Goal: Task Accomplishment & Management: Manage account settings

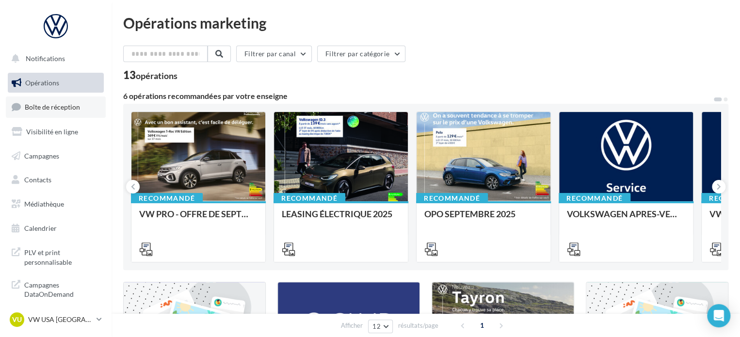
click at [45, 110] on span "Boîte de réception" at bounding box center [52, 107] width 55 height 8
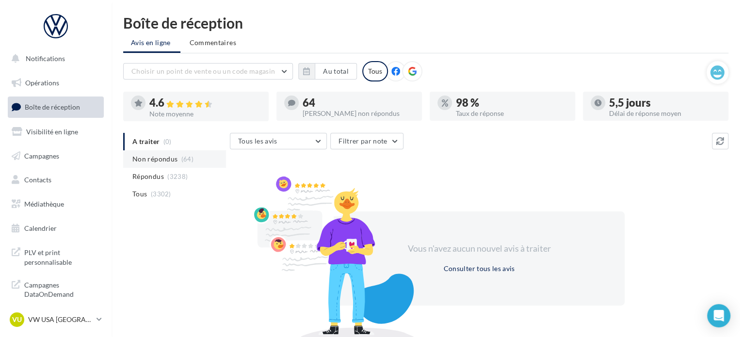
click at [148, 159] on span "Non répondus" at bounding box center [154, 159] width 45 height 10
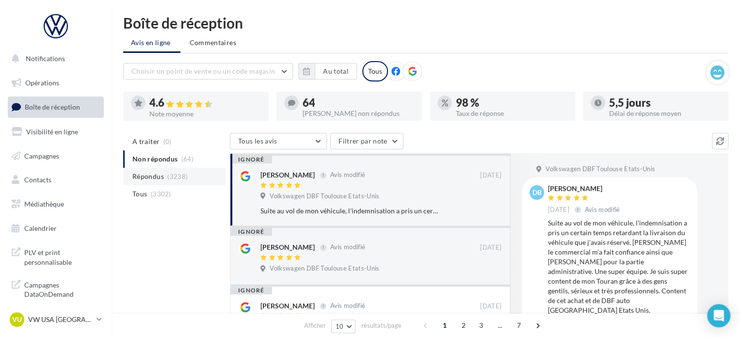
click at [166, 176] on li "Répondus (3238)" at bounding box center [174, 176] width 103 height 17
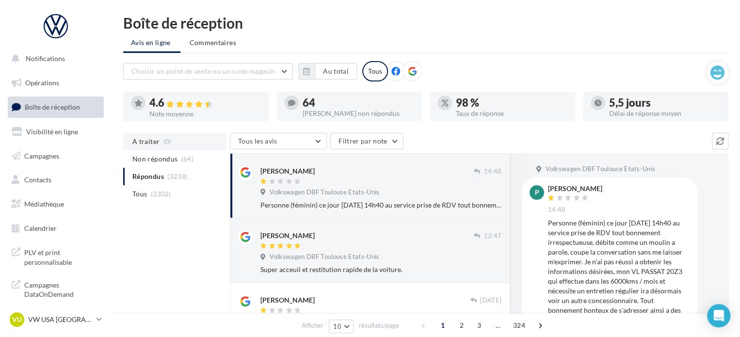
click at [163, 137] on li "A traiter (0)" at bounding box center [174, 141] width 103 height 17
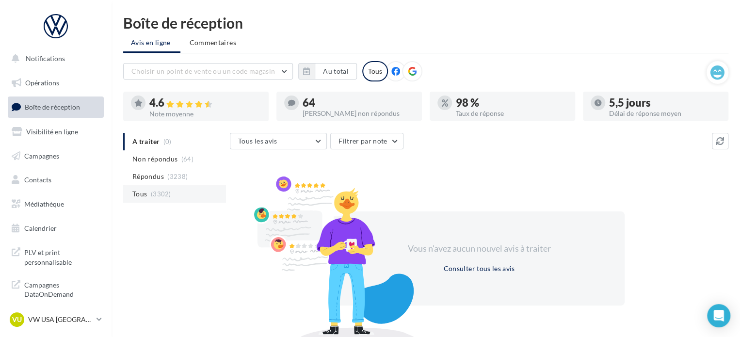
click at [154, 199] on li "Tous (3302)" at bounding box center [174, 193] width 103 height 17
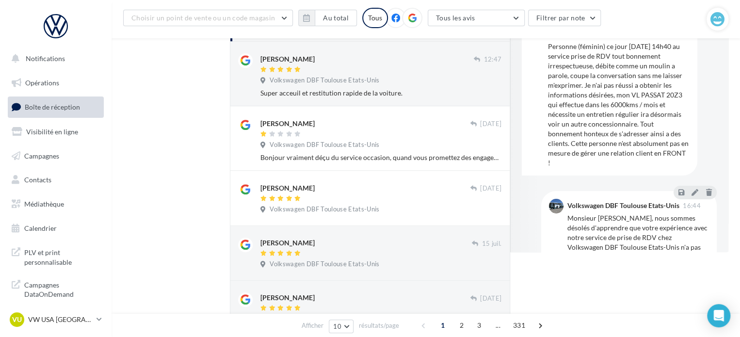
scroll to position [85, 0]
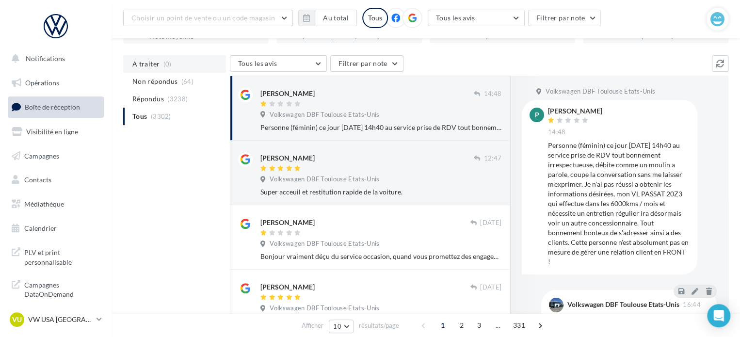
drag, startPoint x: 165, startPoint y: 53, endPoint x: 161, endPoint y: 62, distance: 10.0
click at [161, 62] on div "Choisir un point de vente ou un code magasin 1008770 - Volkswagen DBF Toulouse …" at bounding box center [425, 333] width 605 height 715
click at [161, 62] on li "A traiter (0)" at bounding box center [174, 63] width 103 height 17
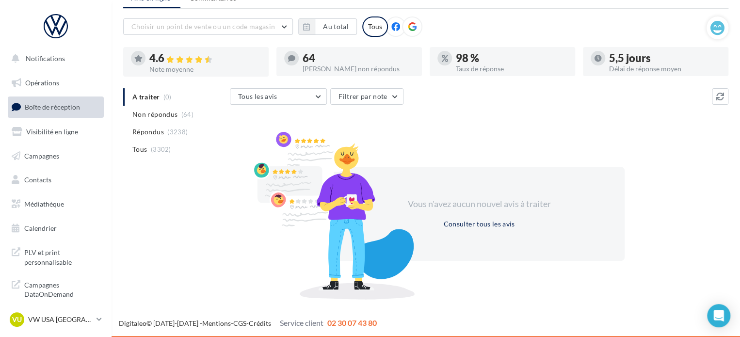
scroll to position [0, 0]
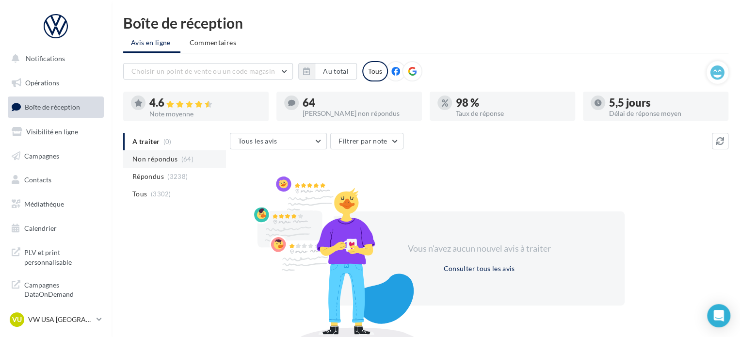
click at [165, 160] on span "Non répondus" at bounding box center [154, 159] width 45 height 10
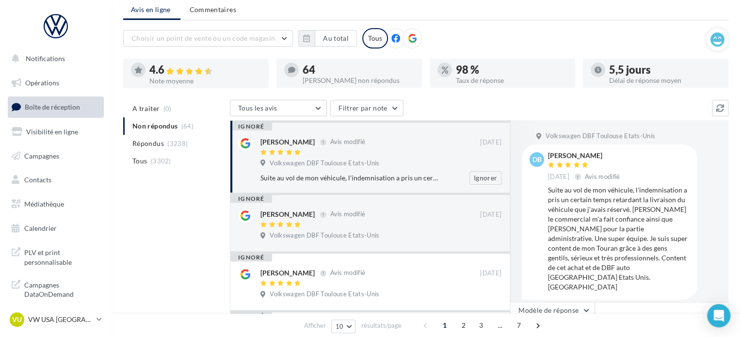
scroll to position [48, 0]
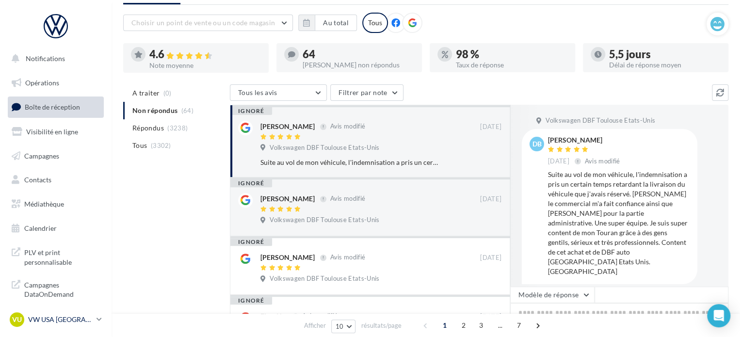
click at [89, 324] on div "VU VW USA TOULOUSE vw-tou-dup" at bounding box center [51, 319] width 83 height 15
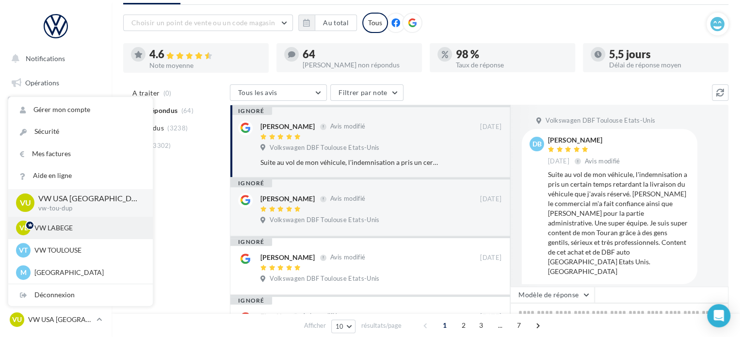
click at [76, 230] on p "VW LABEGE" at bounding box center [87, 228] width 107 height 10
